Goal: Information Seeking & Learning: Learn about a topic

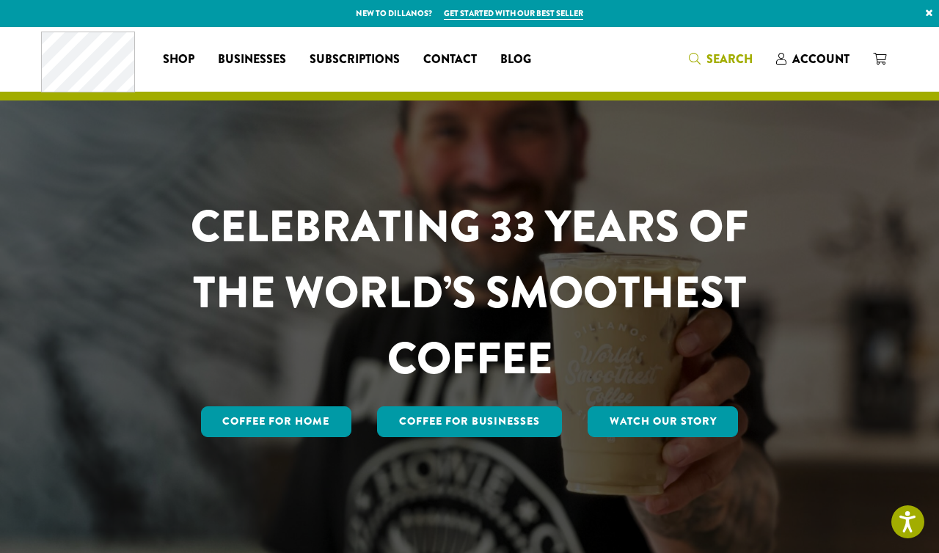
click at [724, 58] on span "Search" at bounding box center [729, 59] width 46 height 17
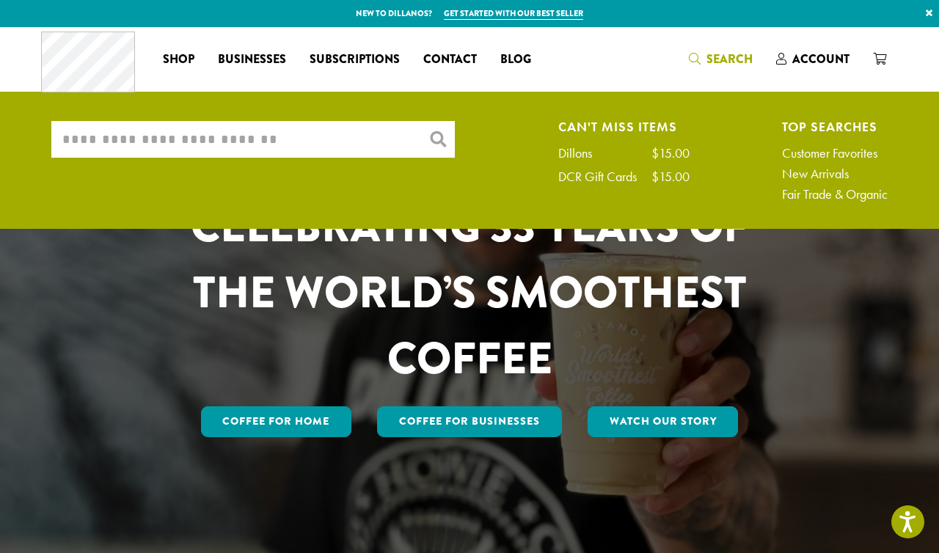
click at [160, 143] on input "What are you searching for?" at bounding box center [252, 139] width 403 height 37
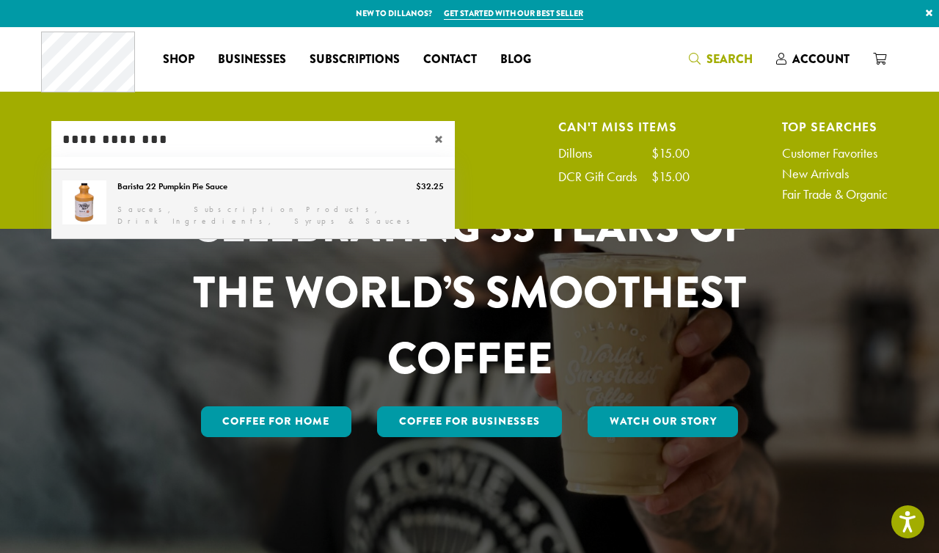
type input "**********"
click at [190, 191] on link "Barista 22 Pumpkin Pie Sauce" at bounding box center [252, 203] width 403 height 69
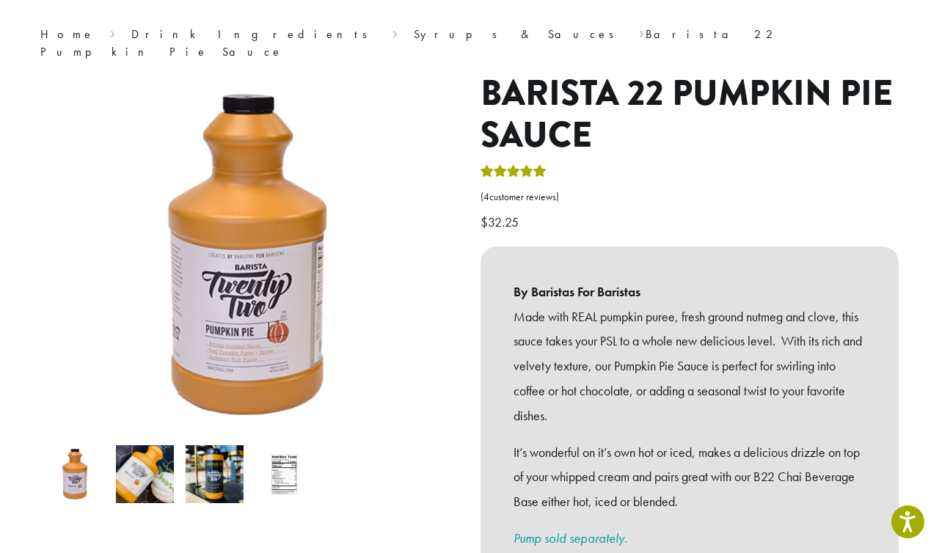
scroll to position [126, 0]
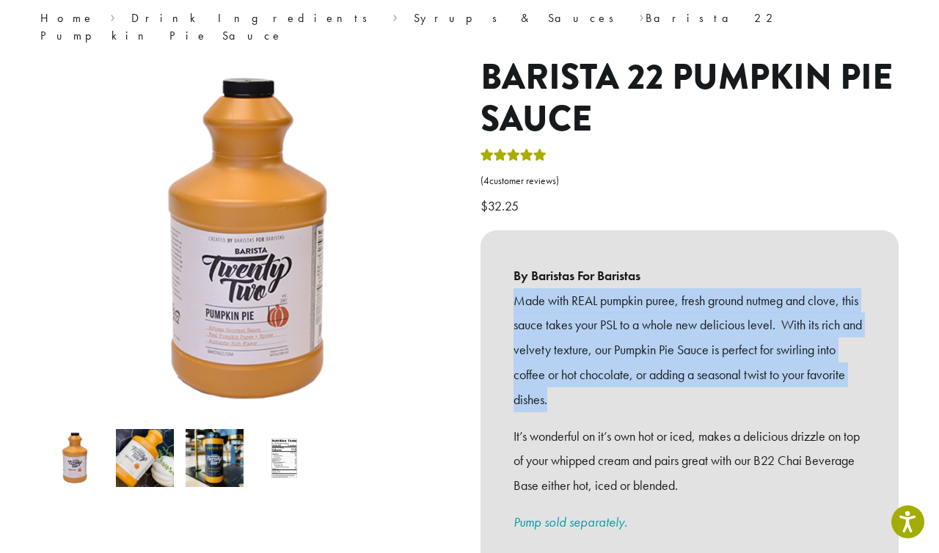
drag, startPoint x: 515, startPoint y: 283, endPoint x: 614, endPoint y: 373, distance: 133.9
click at [614, 373] on p "Made with REAL pumpkin puree, fresh ground nutmeg and clove, this sauce takes y…" at bounding box center [689, 350] width 352 height 124
copy p "Made with REAL pumpkin puree, fresh ground nutmeg and clove, this sauce takes y…"
click at [515, 288] on p "Made with REAL pumpkin puree, fresh ground nutmeg and clove, this sauce takes y…" at bounding box center [689, 350] width 352 height 124
drag, startPoint x: 515, startPoint y: 281, endPoint x: 554, endPoint y: 381, distance: 107.0
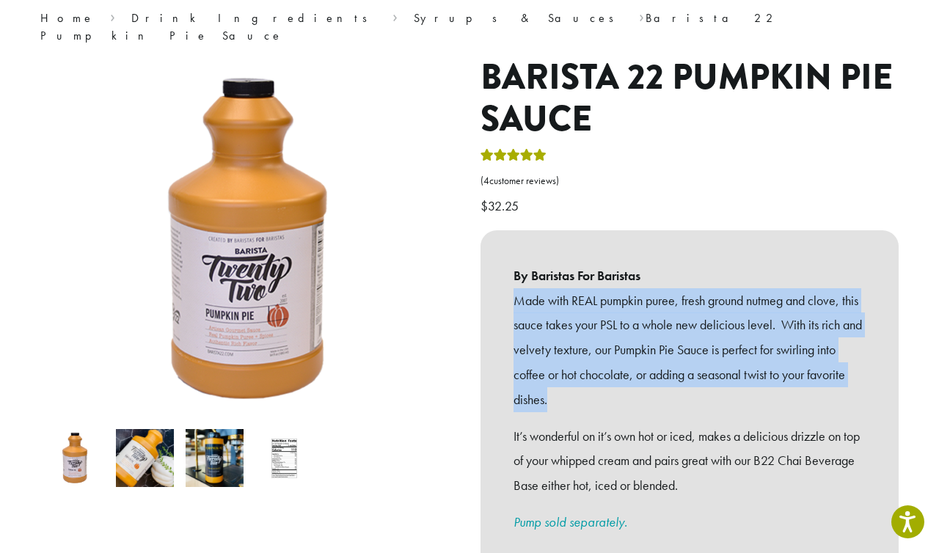
click at [554, 381] on p "Made with REAL pumpkin puree, fresh ground nutmeg and clove, this sauce takes y…" at bounding box center [689, 350] width 352 height 124
copy p "Made with REAL pumpkin puree, fresh ground nutmeg and clove, this sauce takes y…"
